Goal: Task Accomplishment & Management: Use online tool/utility

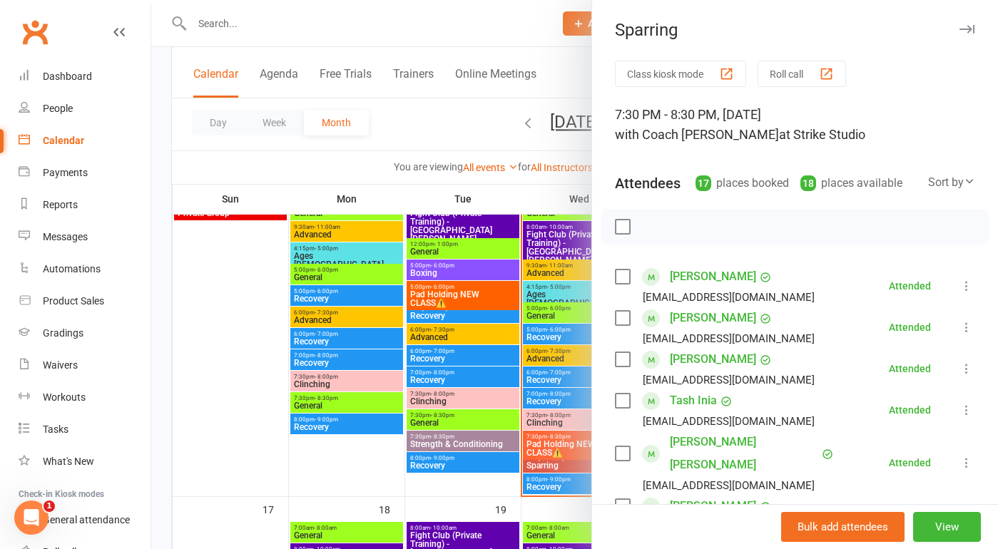
scroll to position [395, 0]
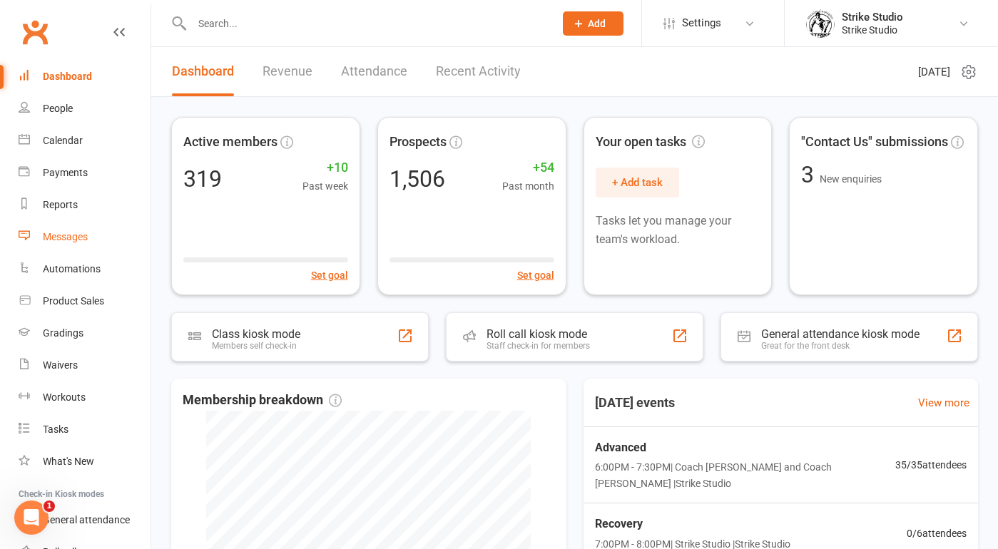
click at [91, 228] on link "Messages" at bounding box center [85, 237] width 132 height 32
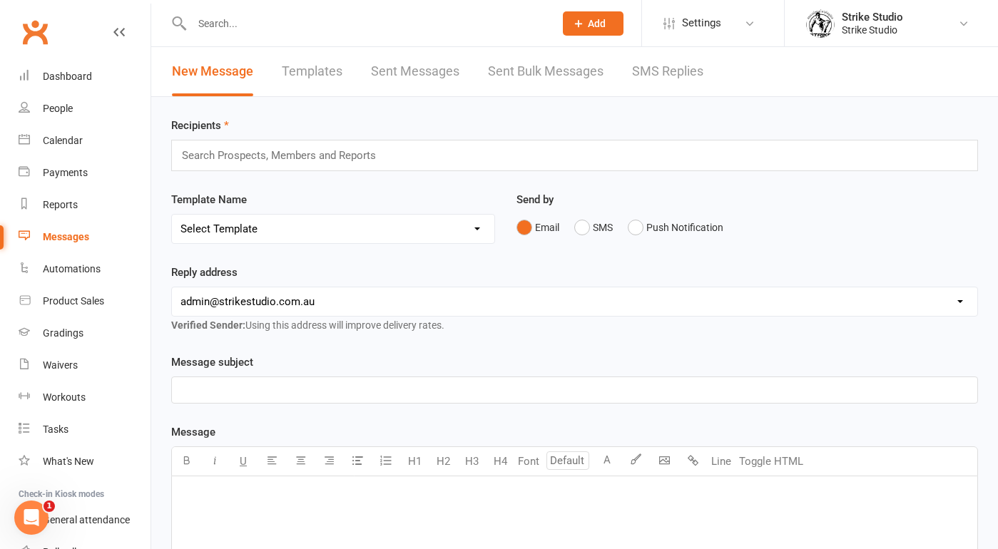
click at [313, 75] on link "Templates" at bounding box center [312, 71] width 61 height 49
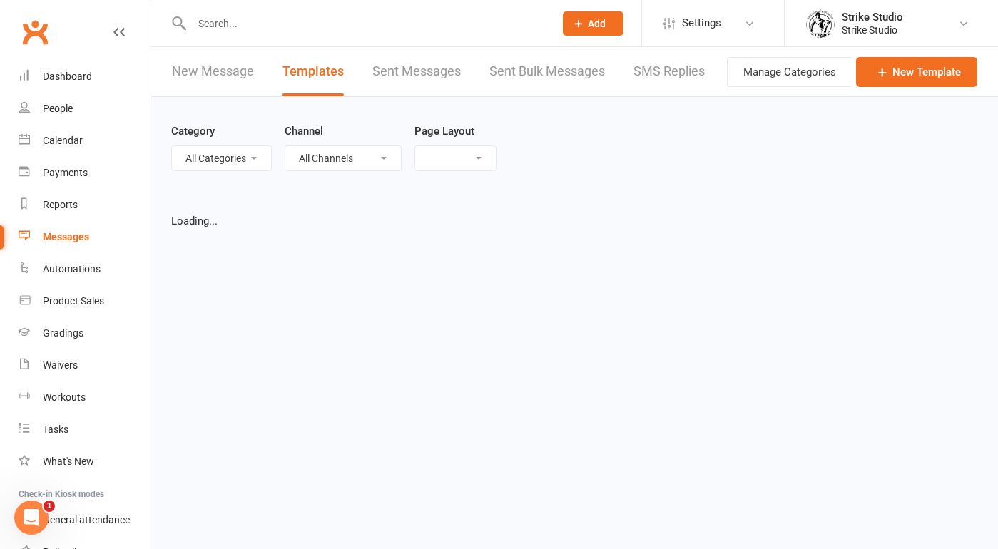
select select "list"
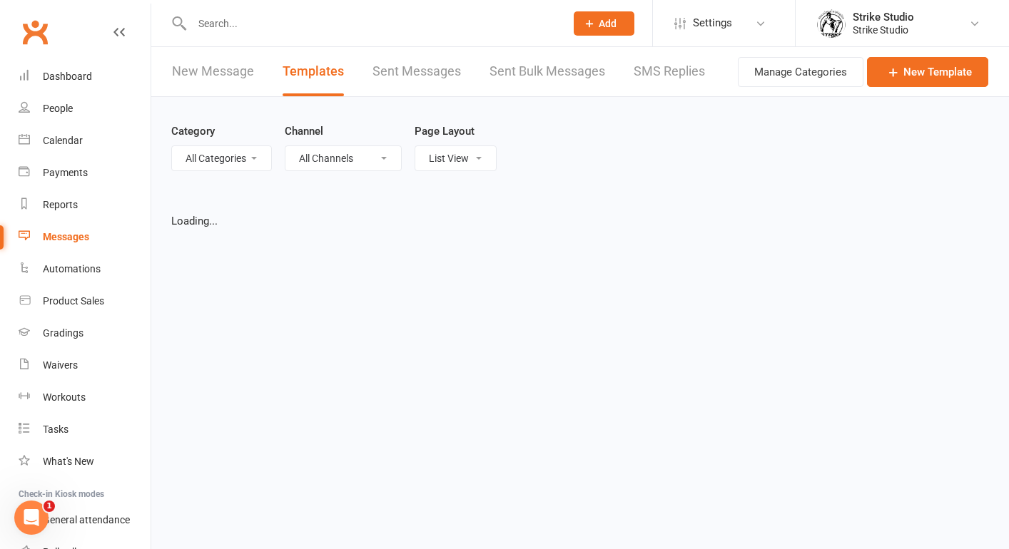
select select "100"
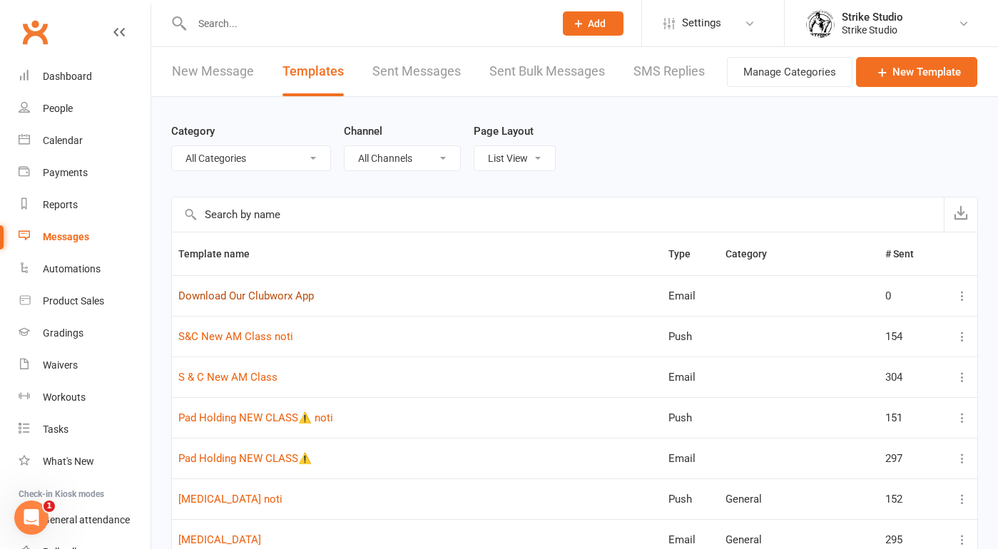
click at [293, 298] on link "Download Our Clubworx App" at bounding box center [246, 296] width 136 height 13
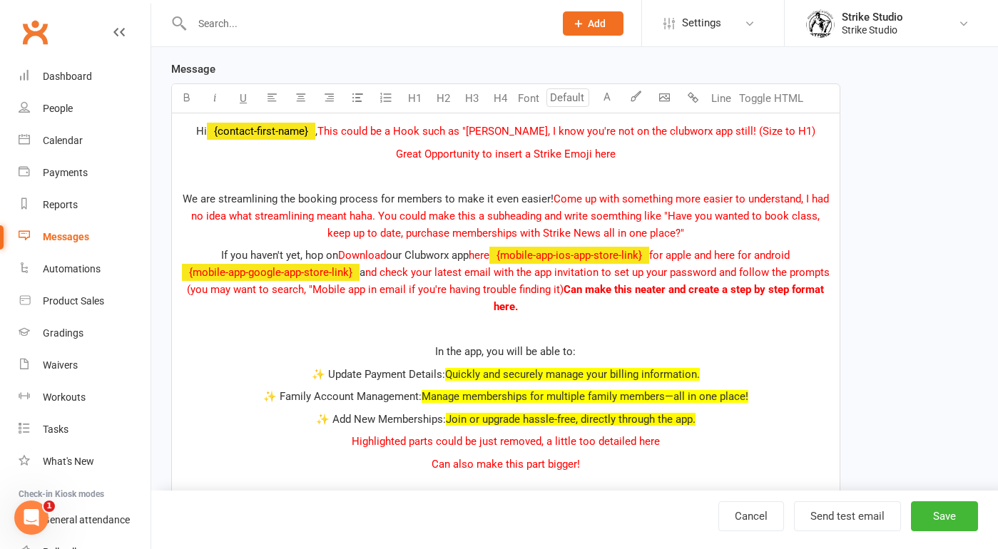
scroll to position [250, 0]
